Goal: Transaction & Acquisition: Register for event/course

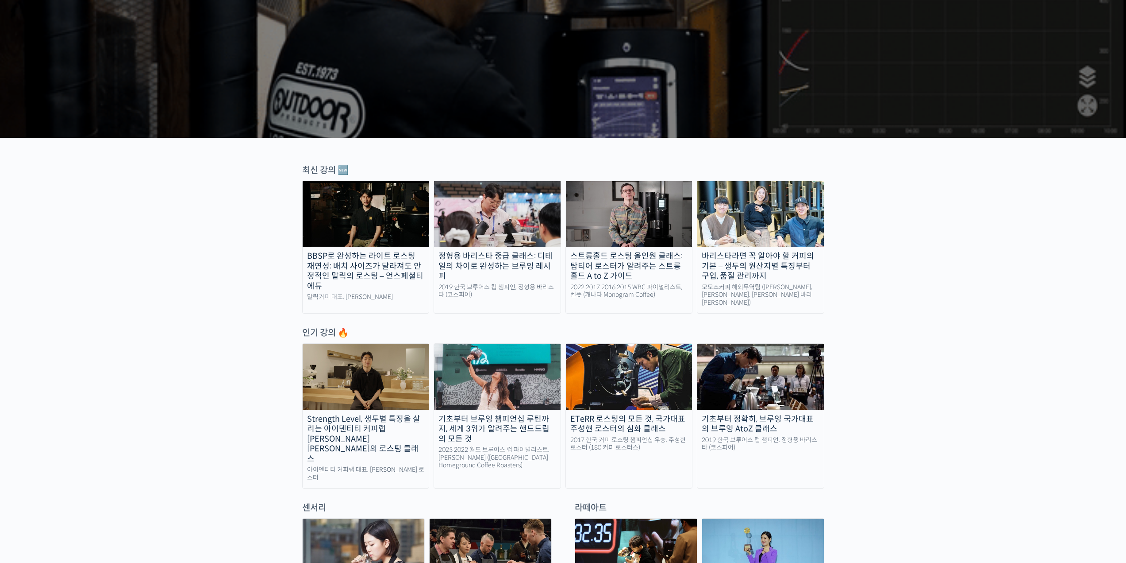
scroll to position [177, 0]
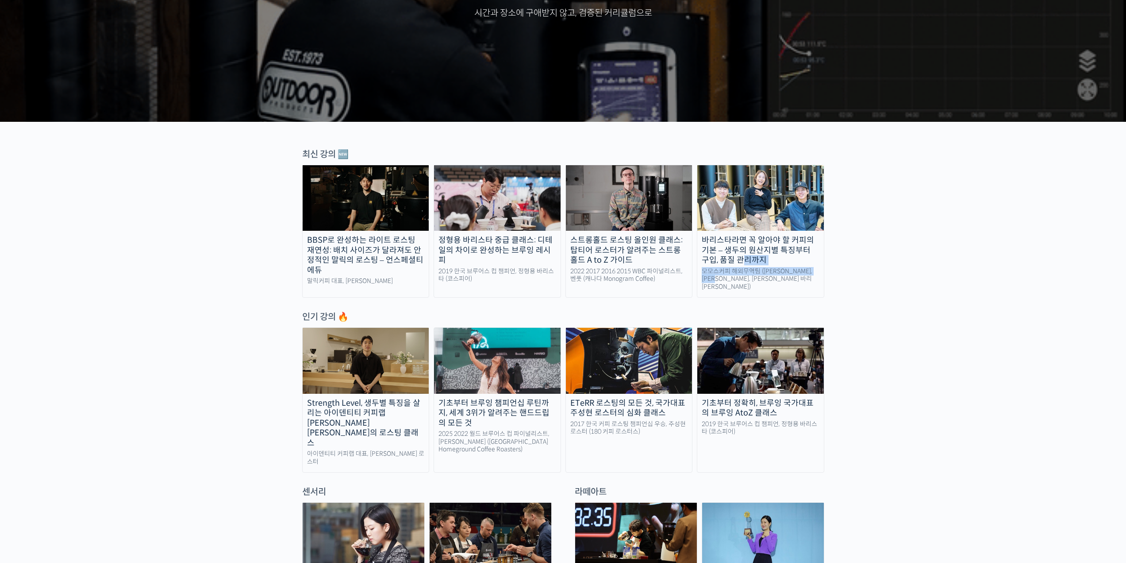
drag, startPoint x: 936, startPoint y: 247, endPoint x: 936, endPoint y: 271, distance: 24.3
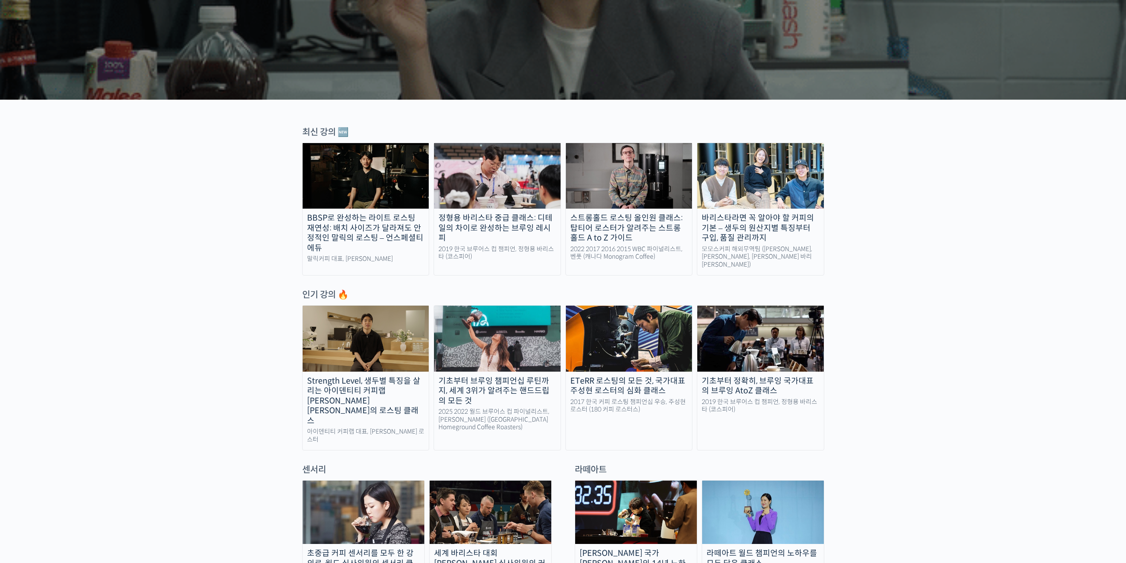
scroll to position [0, 0]
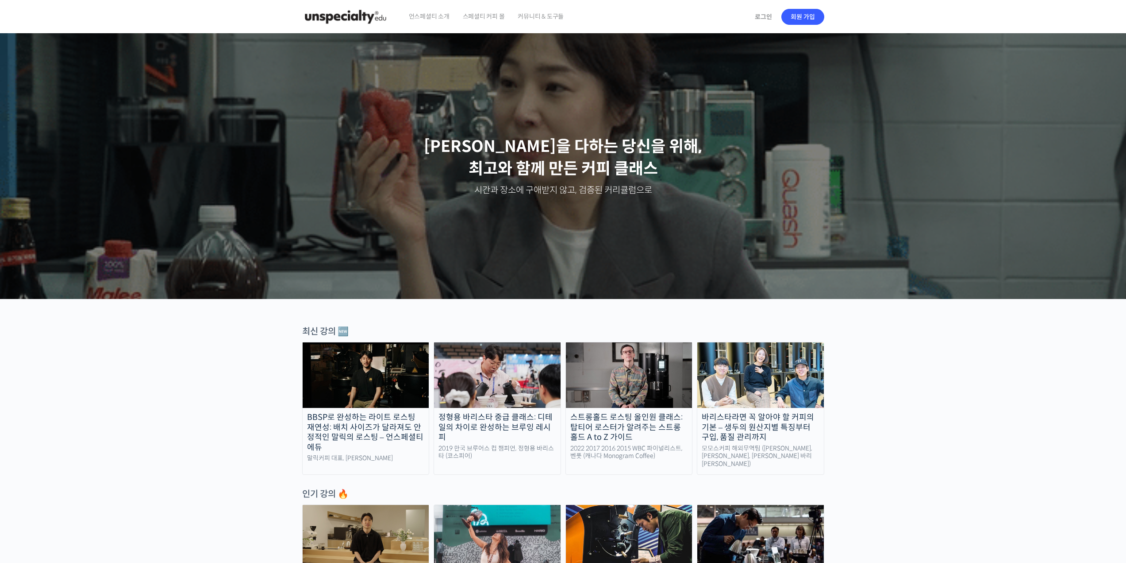
drag, startPoint x: 507, startPoint y: 251, endPoint x: 496, endPoint y: 236, distance: 18.7
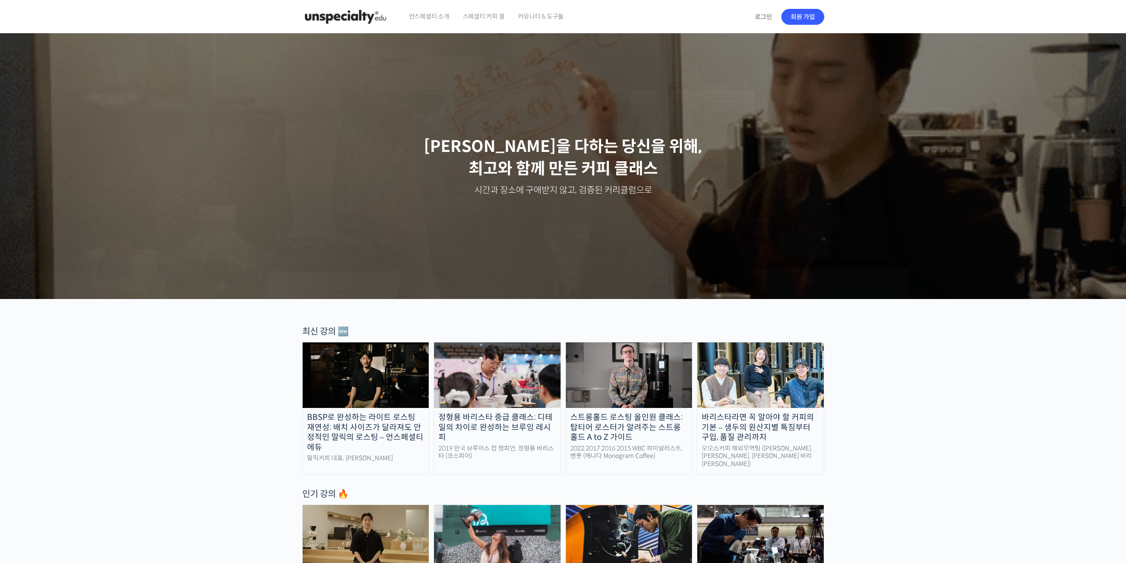
click at [379, 366] on img at bounding box center [366, 375] width 127 height 66
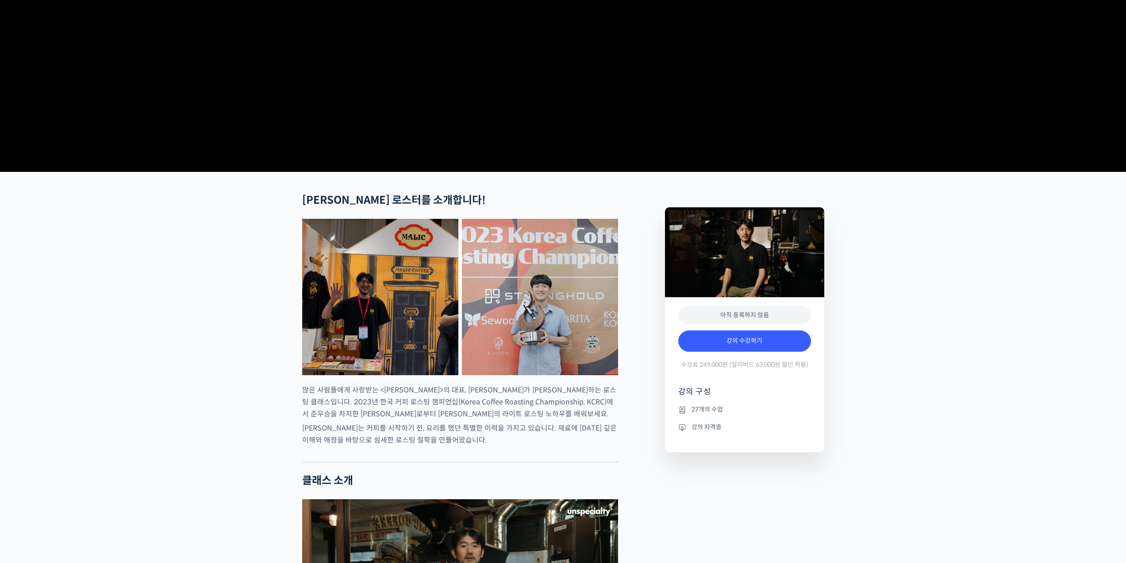
scroll to position [266, 0]
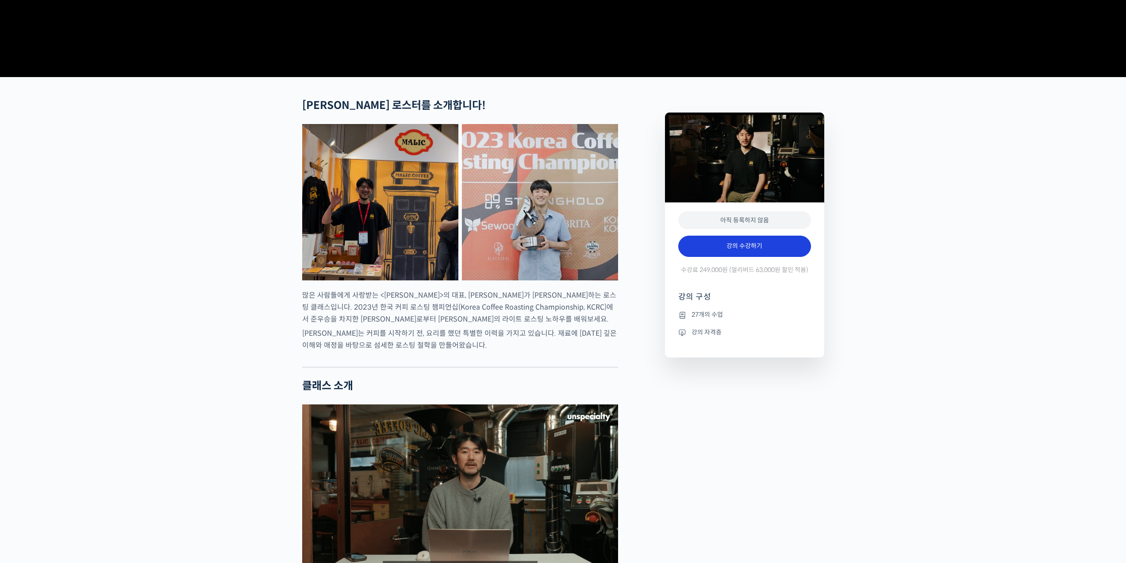
click at [753, 257] on link "강의 수강하기" at bounding box center [745, 245] width 133 height 21
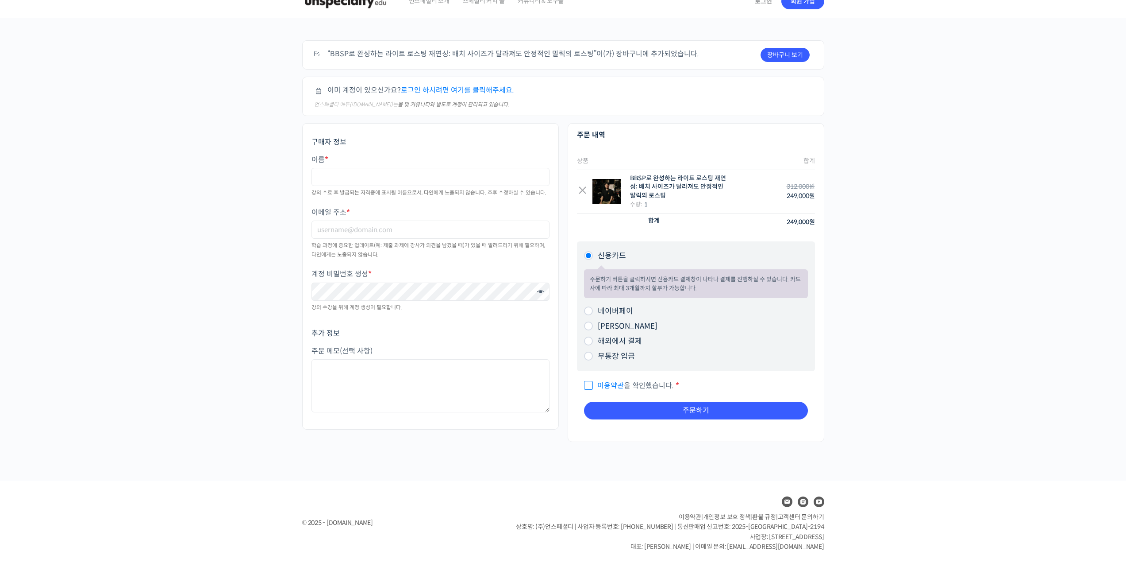
scroll to position [17, 0]
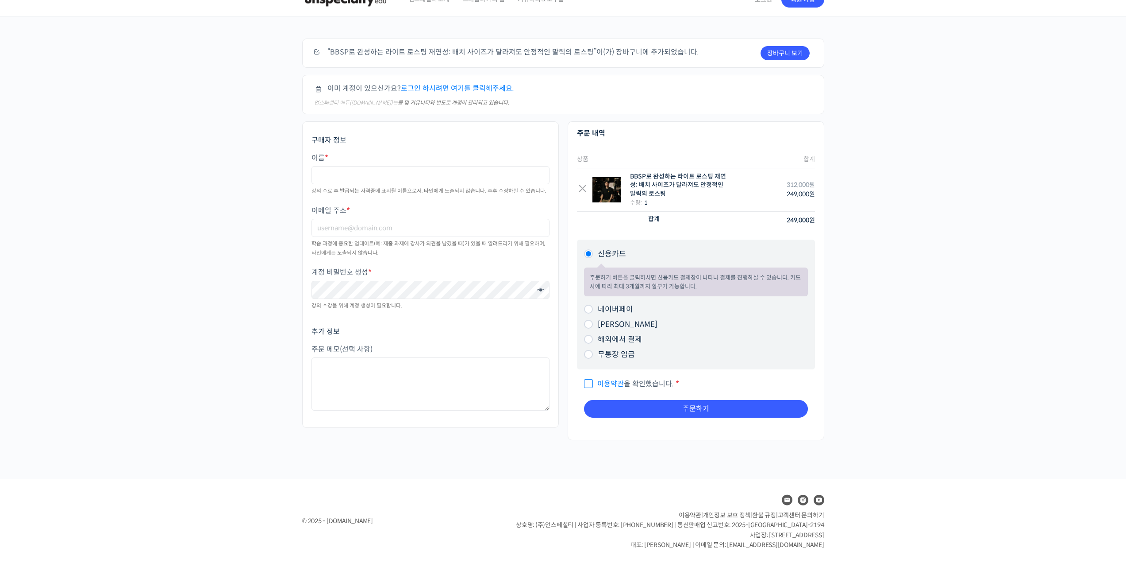
click at [624, 340] on label "해외에서 결제" at bounding box center [620, 339] width 44 height 9
click at [593, 340] on input "해외에서 결제" at bounding box center [588, 339] width 9 height 9
radio input "true"
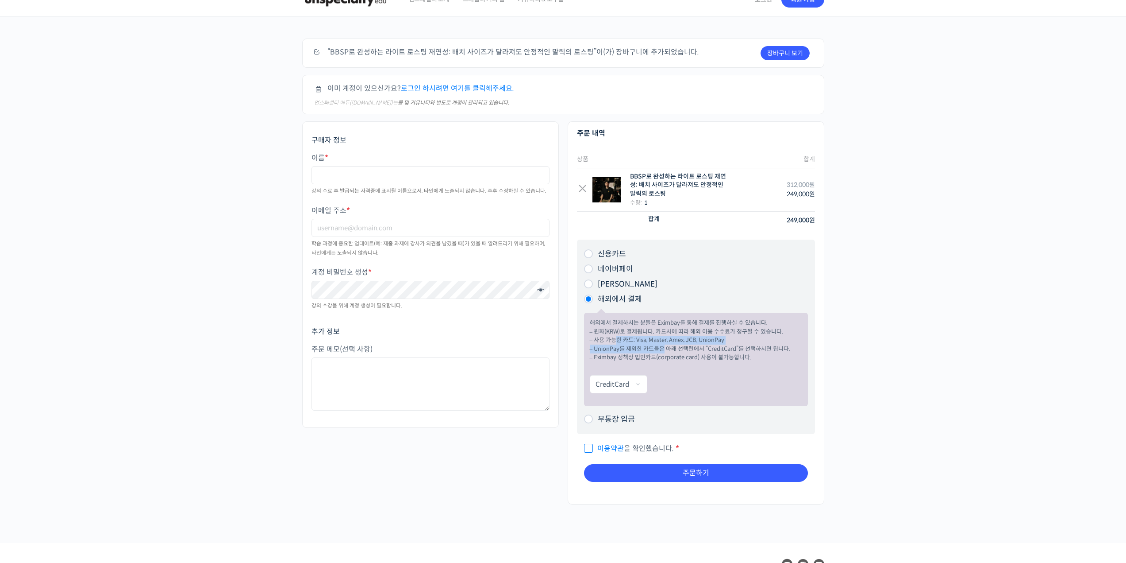
drag, startPoint x: 612, startPoint y: 342, endPoint x: 665, endPoint y: 351, distance: 53.4
click at [662, 350] on p "해외에서 결제하시는 분들은 Eximbay를 통해 결제를 진행하실 수 있습니다. – 원화(KRW)로 결제됩니다. 카드사에 따라 해외 이용 수수료…" at bounding box center [696, 339] width 212 height 43
click at [665, 351] on p "해외에서 결제하시는 분들은 Eximbay를 통해 결제를 진행하실 수 있습니다. – 원화(KRW)로 결제됩니다. 카드사에 따라 해외 이용 수수료…" at bounding box center [696, 339] width 212 height 43
click at [613, 270] on label "네이버페이" at bounding box center [615, 268] width 35 height 9
click at [593, 270] on input "네이버페이" at bounding box center [588, 268] width 9 height 9
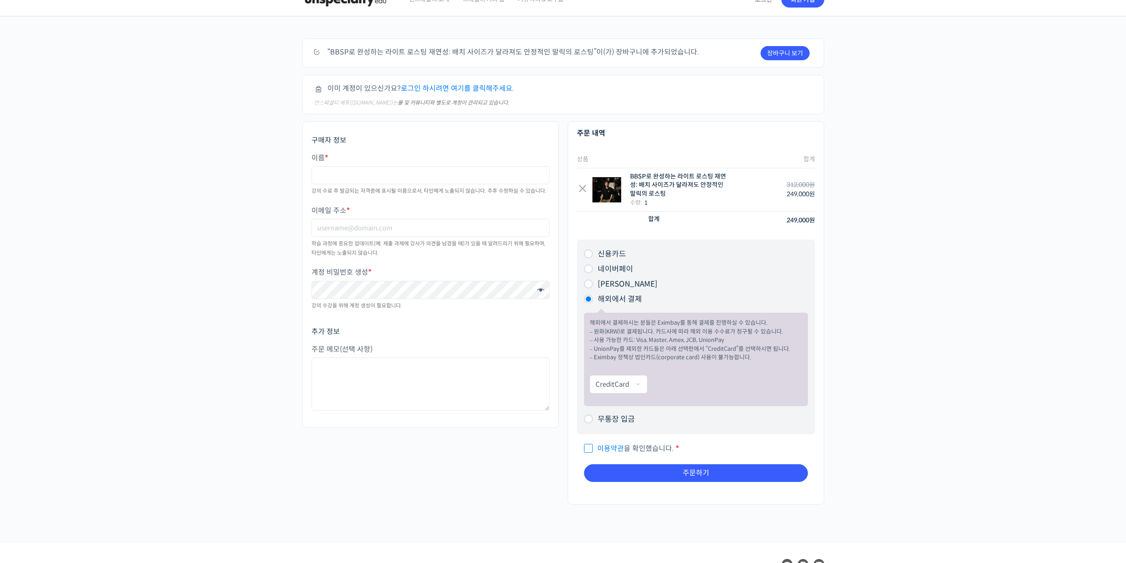
radio input "true"
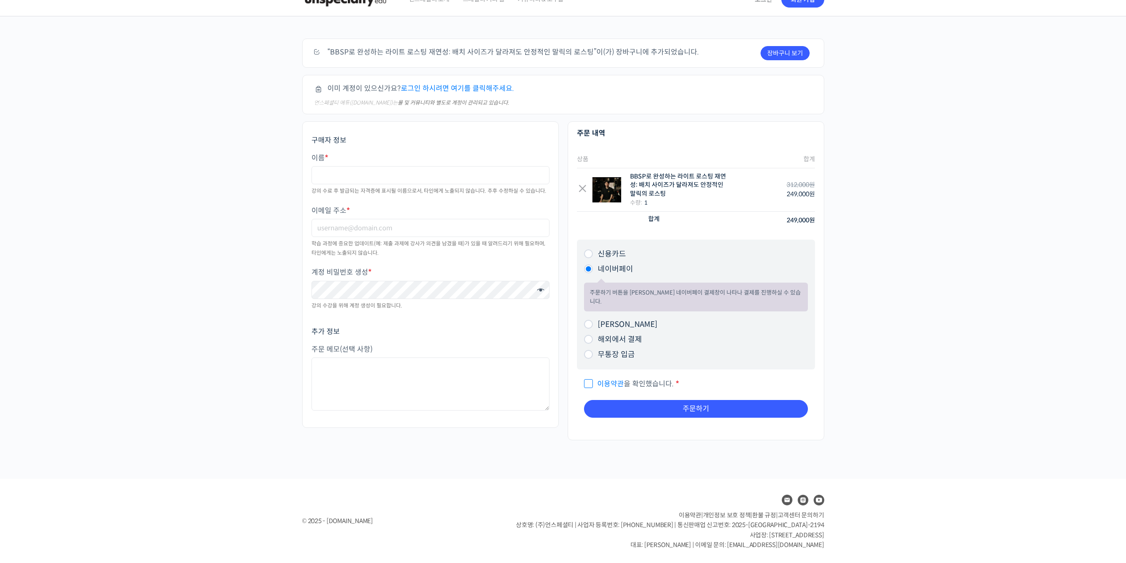
scroll to position [9, 0]
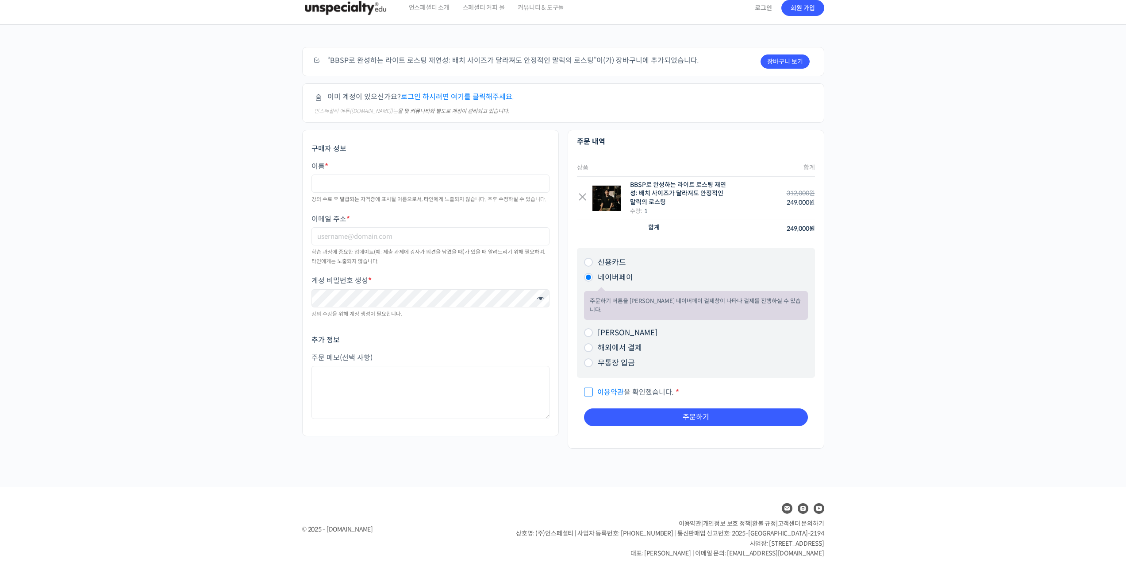
click at [617, 328] on label "카카오페이" at bounding box center [628, 332] width 60 height 9
click at [593, 328] on input "카카오페이" at bounding box center [588, 332] width 9 height 9
radio input "true"
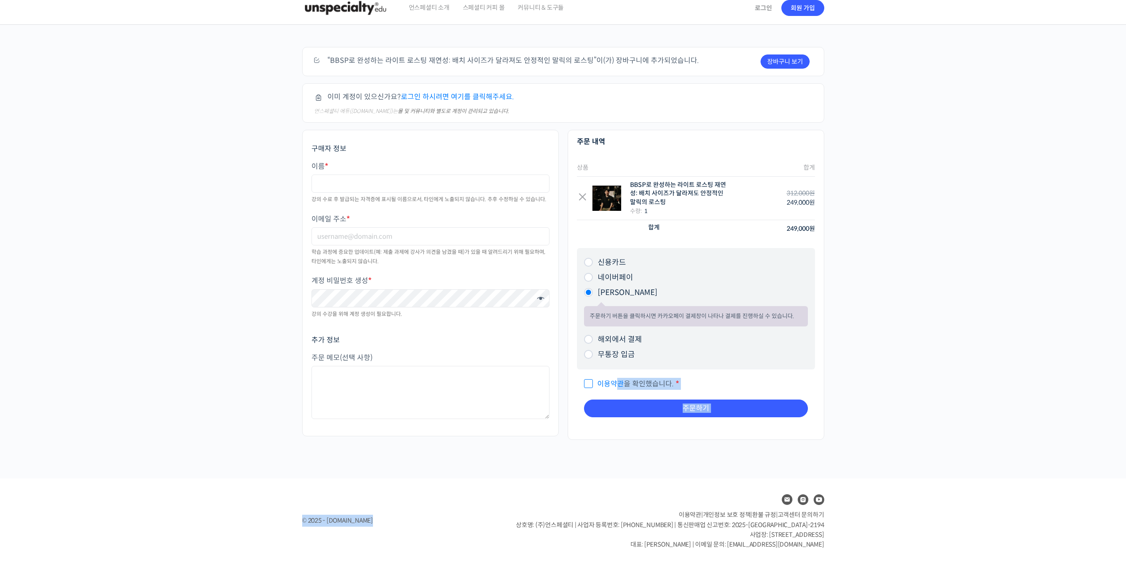
drag, startPoint x: 618, startPoint y: 476, endPoint x: 637, endPoint y: 479, distance: 19.7
click at [636, 478] on div "언스페셜티 소개 스페셜티 커피 몰 커뮤니티 & 도구들 로그인 회원 가입 Search for: 로그인 회원 가입 언스페셜티 소개 패밀리 사이트 …" at bounding box center [563, 276] width 1126 height 571
click at [640, 479] on footer "© 2025 - edu.unspecialty.com 이용약관 | 개인정보 보호 정책 | 환불 규정 | 고객센터 문의하기 상호명: (주)언스페셜…" at bounding box center [563, 520] width 1126 height 85
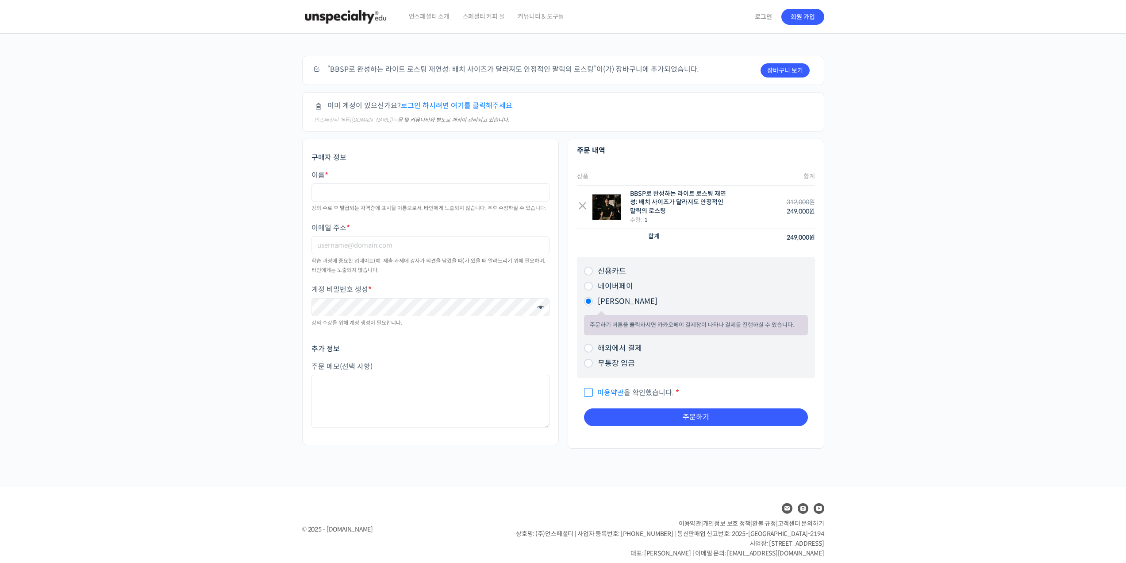
drag, startPoint x: 642, startPoint y: 466, endPoint x: 648, endPoint y: 354, distance: 112.1
click at [671, 392] on span "이용약관 을 확인했습니다." at bounding box center [629, 392] width 90 height 9
click at [590, 391] on input "이용약관 을 확인했습니다. *" at bounding box center [587, 389] width 6 height 6
checkbox input "true"
click at [612, 393] on link "이용약관" at bounding box center [611, 392] width 27 height 9
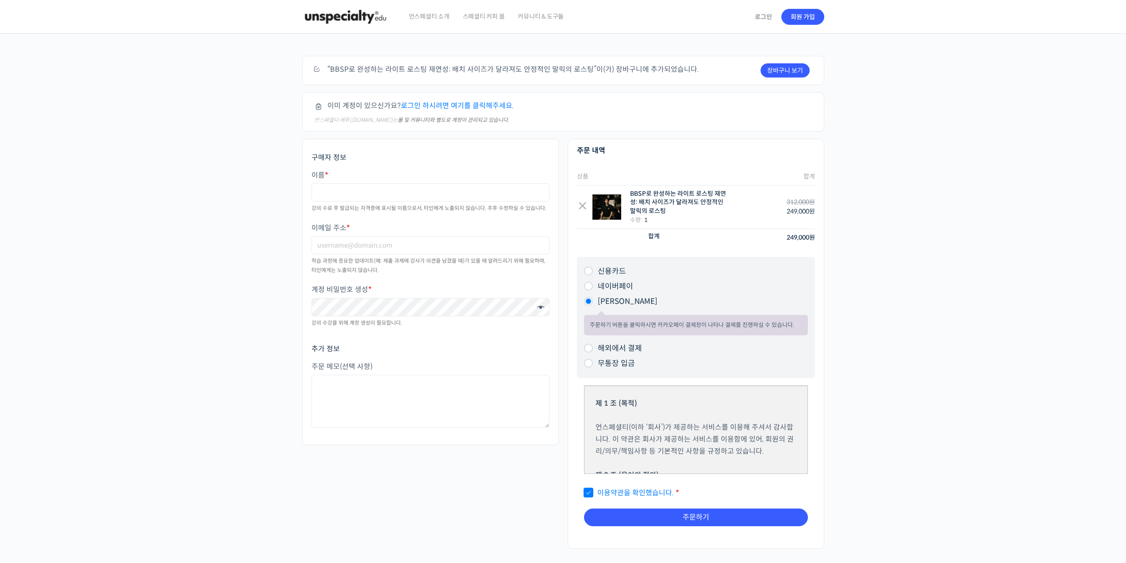
click at [734, 368] on li "무통장 입금 주문하기 버튼을 클릭하시면 입금 계좌 정보를 알려드리겠습니다. ※ 언스페셜티 에듀는 원격교육학원으로 인정받아 부가세 면세 대상입니…" at bounding box center [696, 363] width 224 height 15
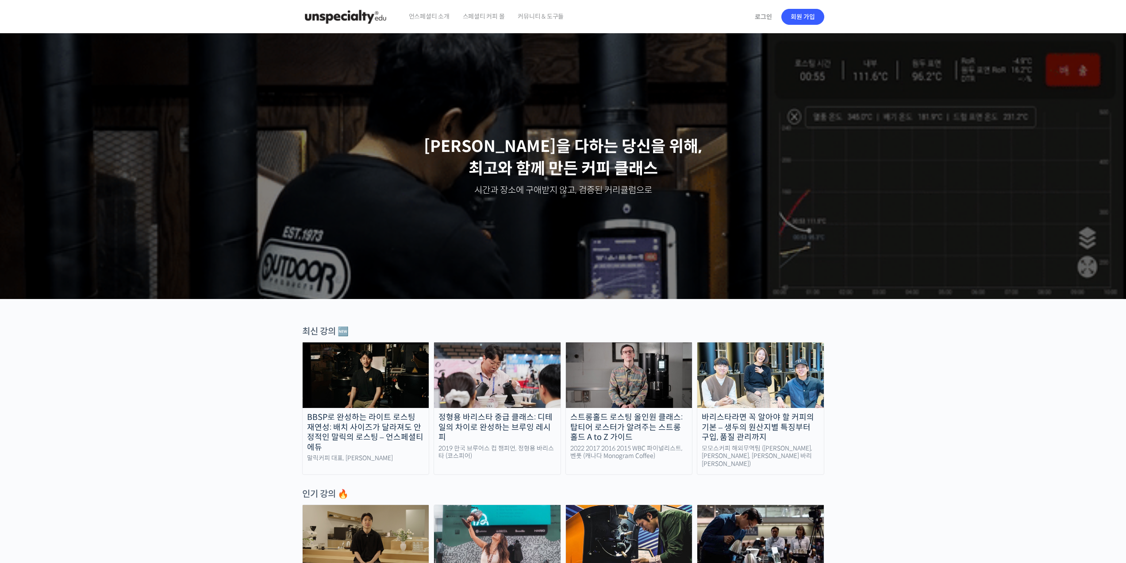
click at [760, 388] on img at bounding box center [761, 375] width 127 height 66
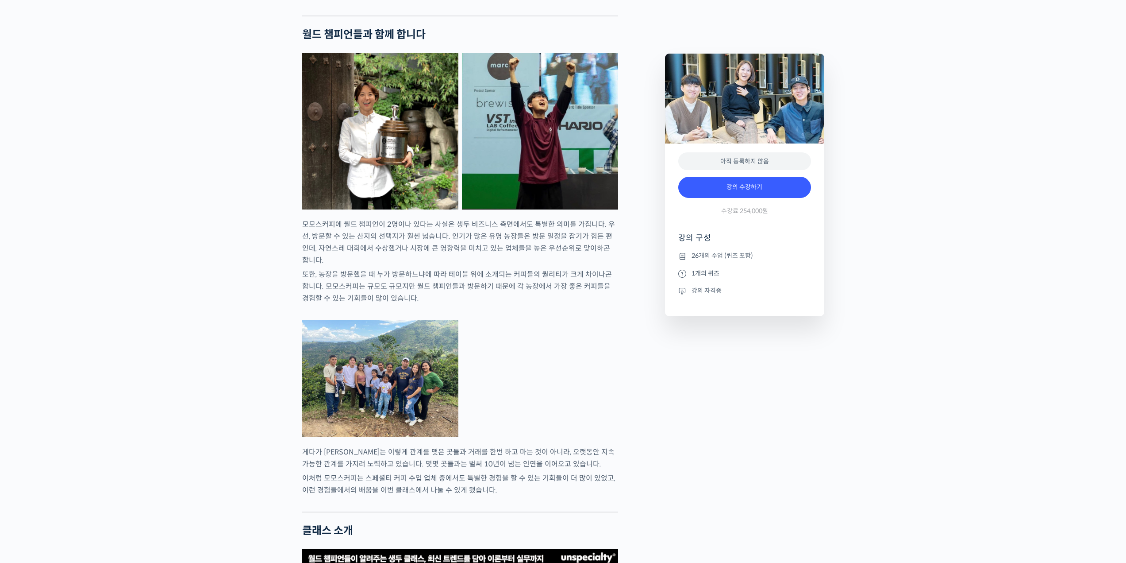
drag, startPoint x: 758, startPoint y: 383, endPoint x: 676, endPoint y: 485, distance: 130.6
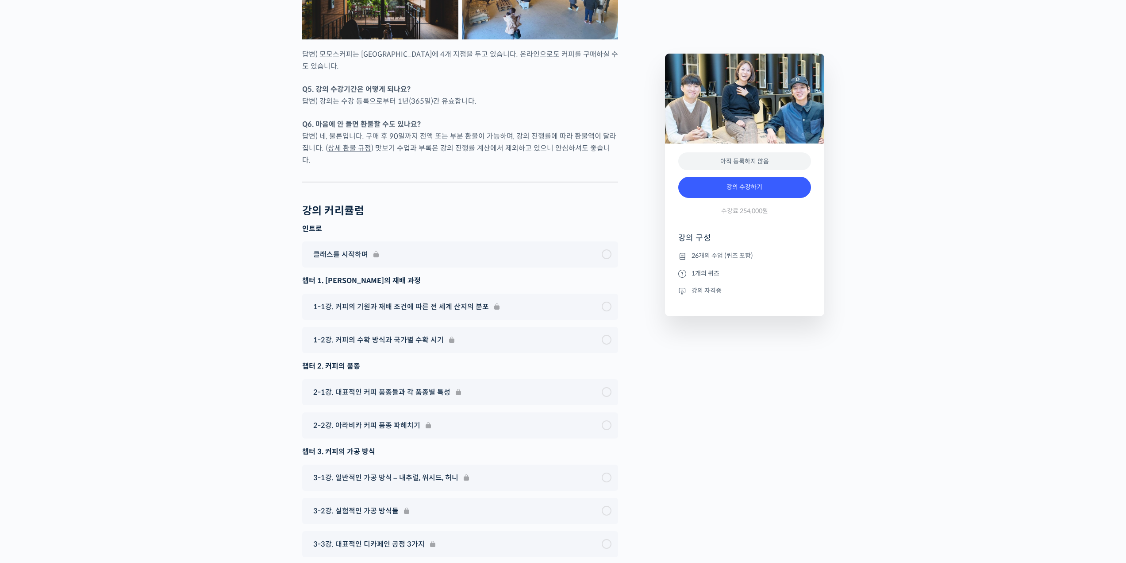
scroll to position [4941, 0]
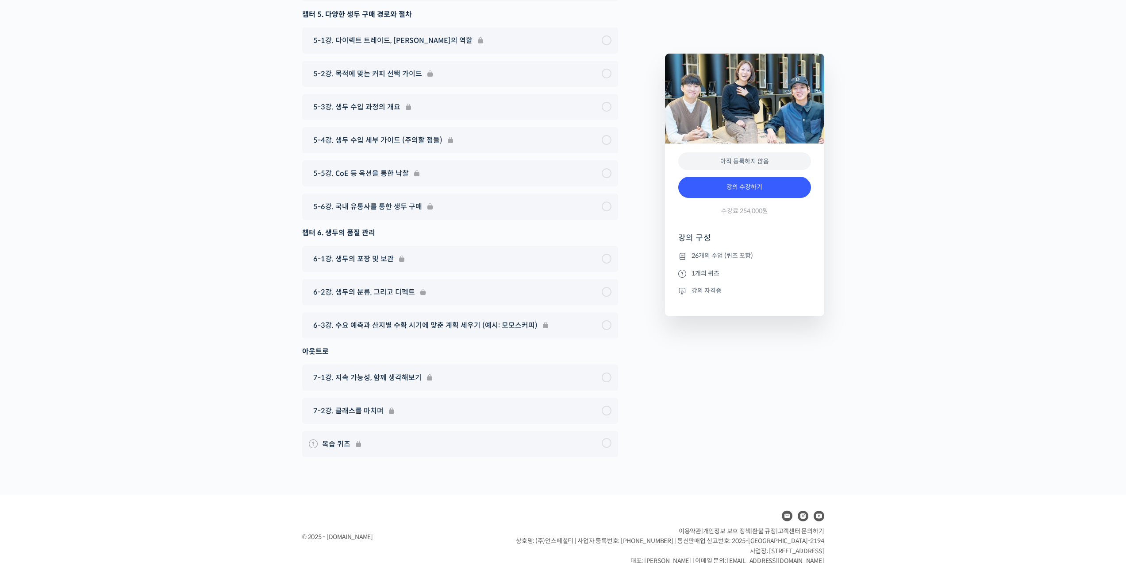
drag, startPoint x: 701, startPoint y: 351, endPoint x: 646, endPoint y: 492, distance: 150.7
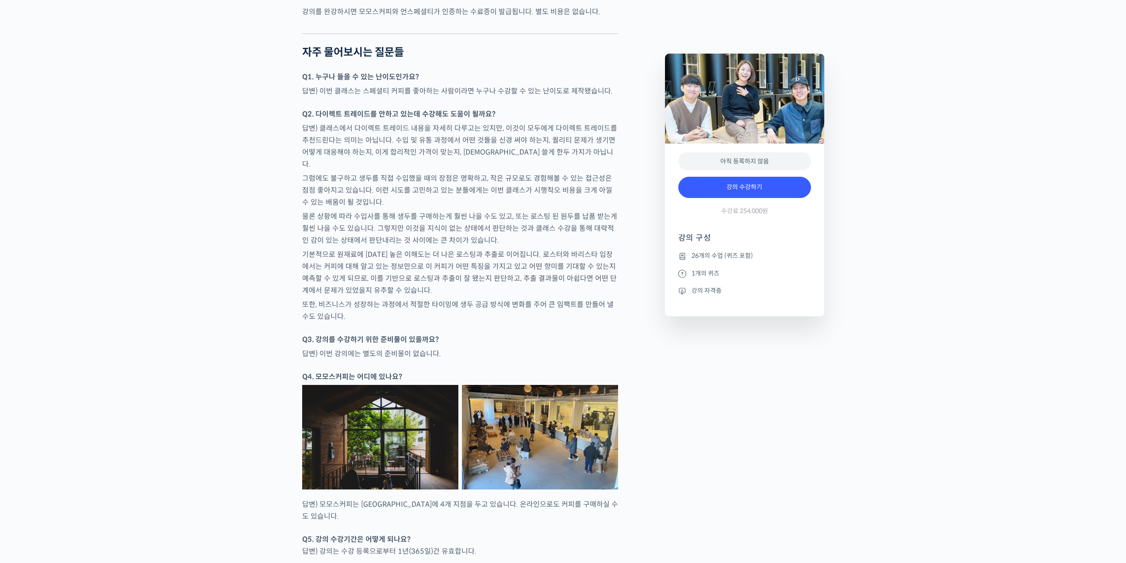
scroll to position [0, 0]
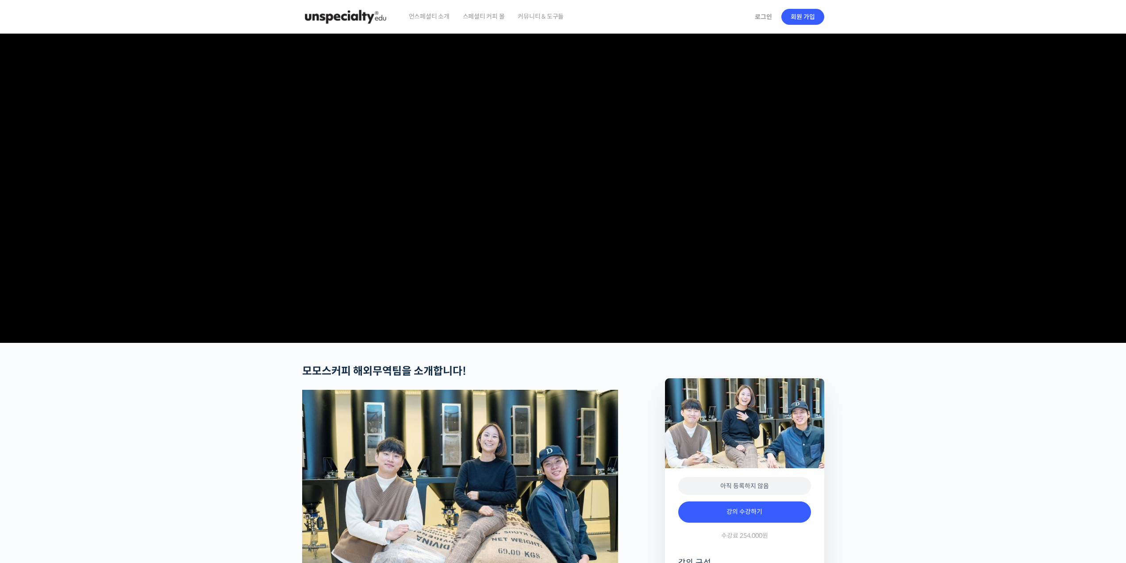
drag, startPoint x: 578, startPoint y: 309, endPoint x: 462, endPoint y: 154, distance: 193.5
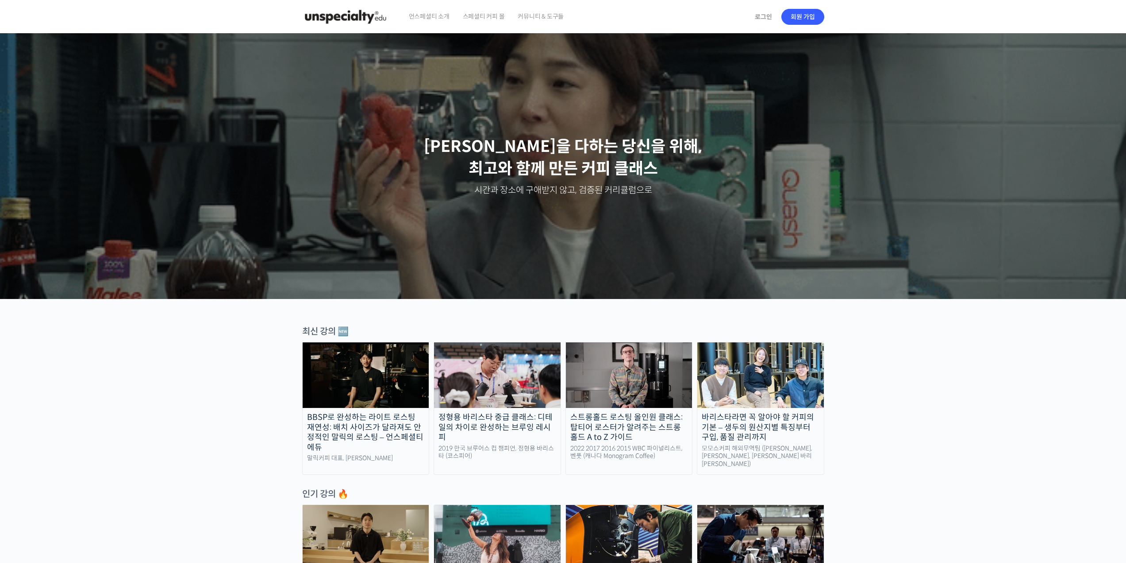
click at [440, 17] on span "언스페셜티 소개" at bounding box center [429, 17] width 41 height 34
